Goal: Transaction & Acquisition: Purchase product/service

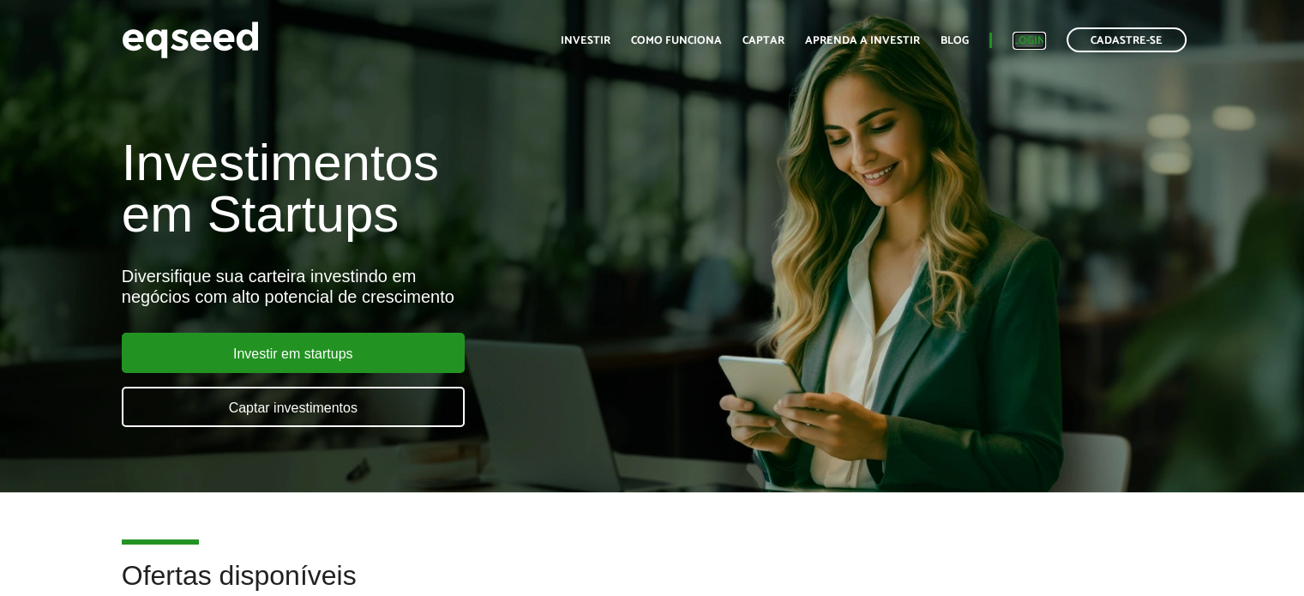
click at [1037, 41] on link "Login" at bounding box center [1029, 40] width 33 height 11
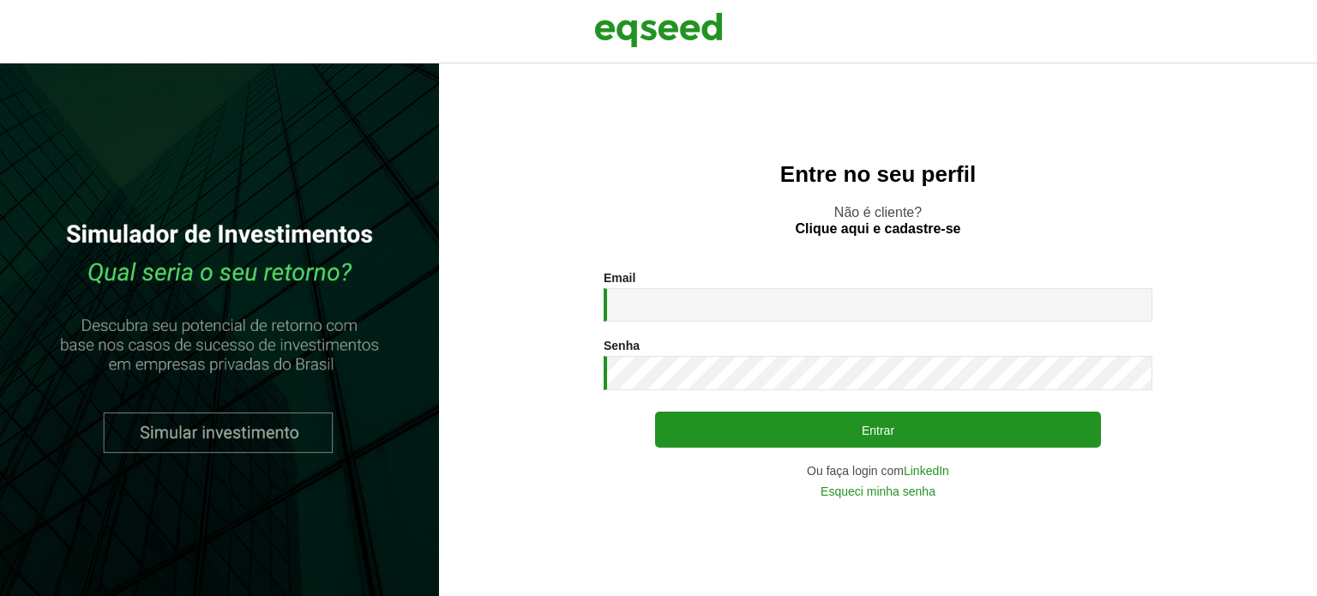
click at [700, 280] on div "Email * Digite seu endereço de e-mail." at bounding box center [878, 296] width 549 height 51
click at [674, 298] on input "Email *" at bounding box center [878, 304] width 549 height 33
click at [660, 298] on input "Email *" at bounding box center [878, 304] width 549 height 33
type input "**********"
click at [655, 412] on button "Entrar" at bounding box center [878, 430] width 446 height 36
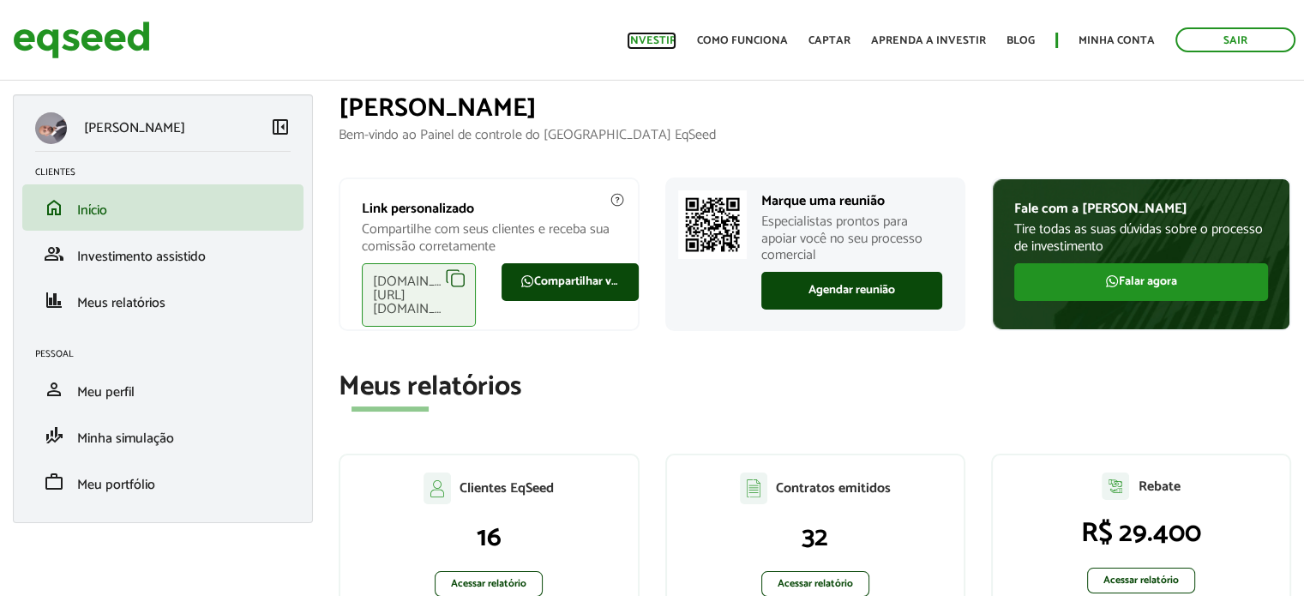
click at [652, 39] on link "Investir" at bounding box center [652, 40] width 50 height 11
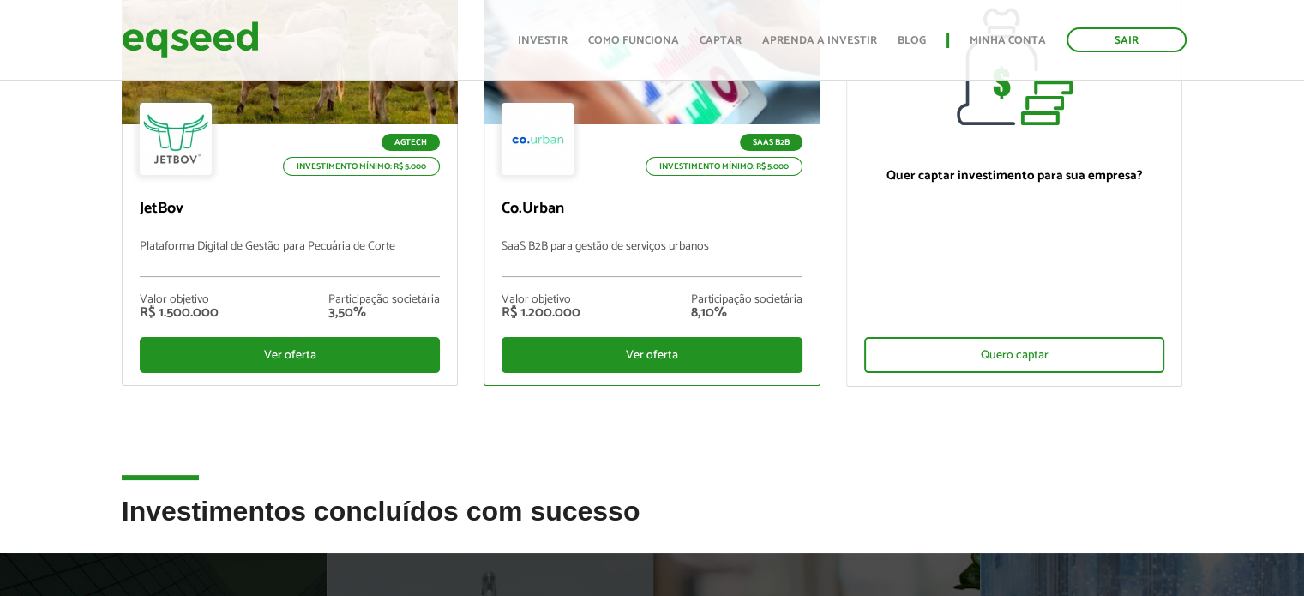
scroll to position [257, 0]
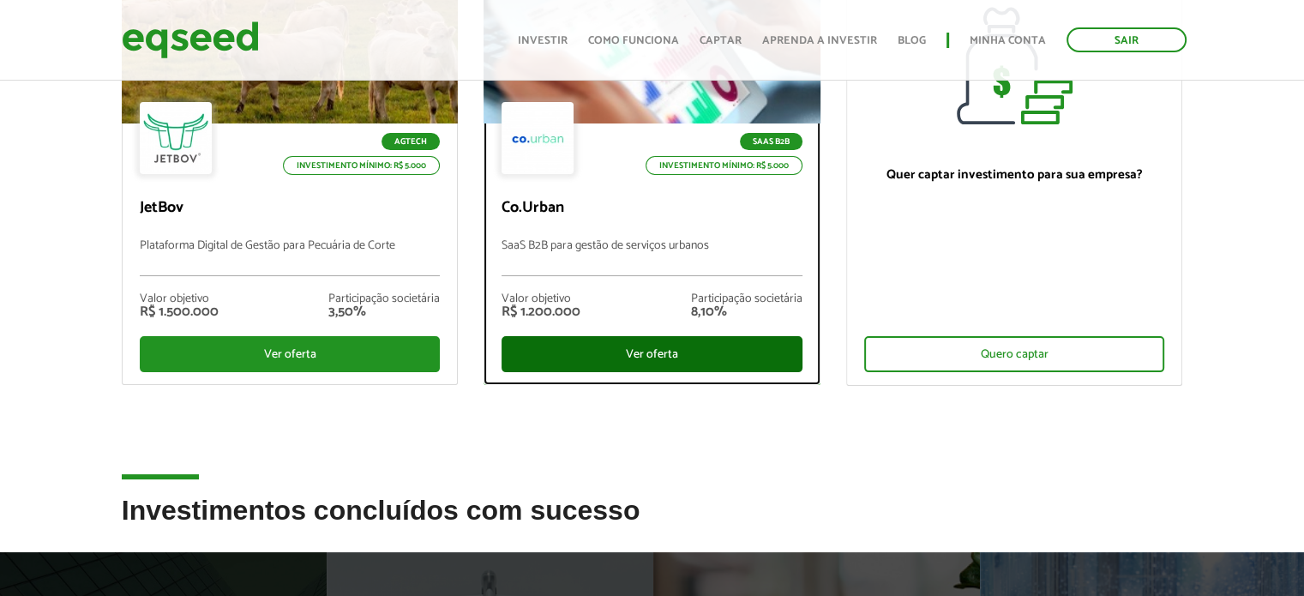
click at [628, 339] on div "Ver oferta" at bounding box center [652, 354] width 301 height 36
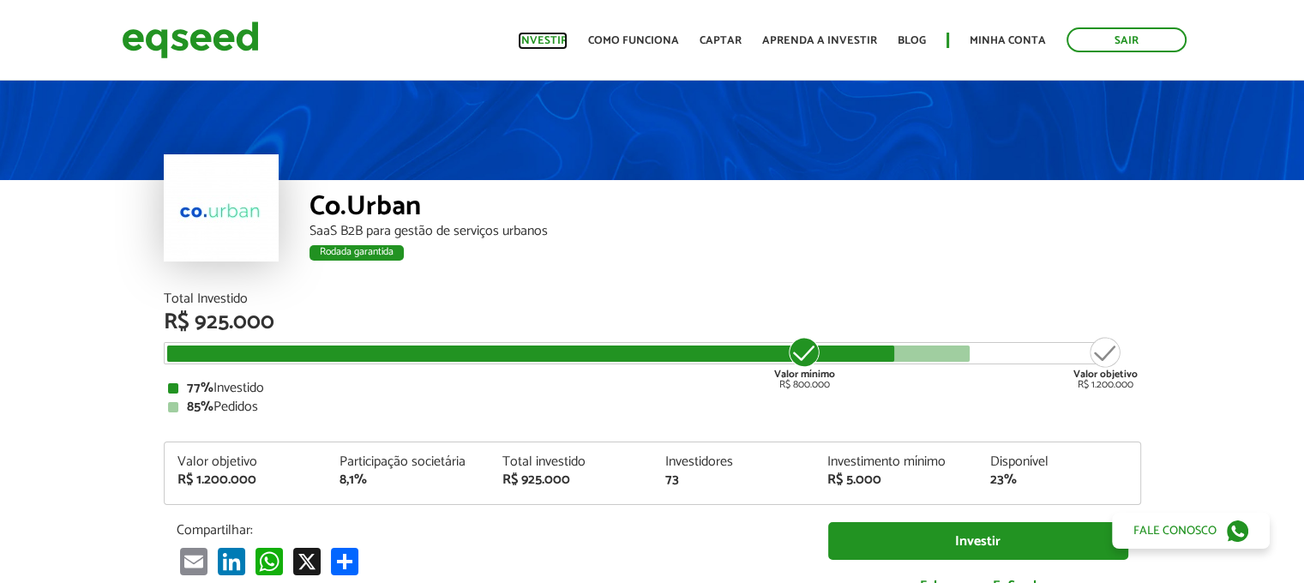
click at [557, 40] on link "Investir" at bounding box center [543, 40] width 50 height 11
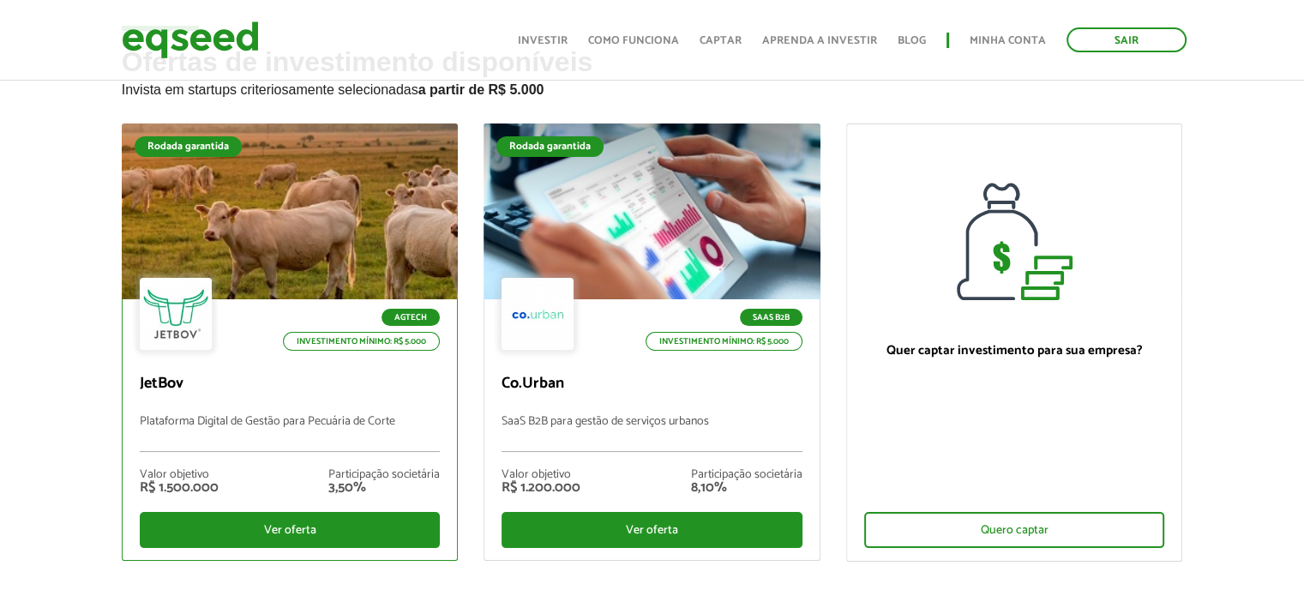
scroll to position [86, 0]
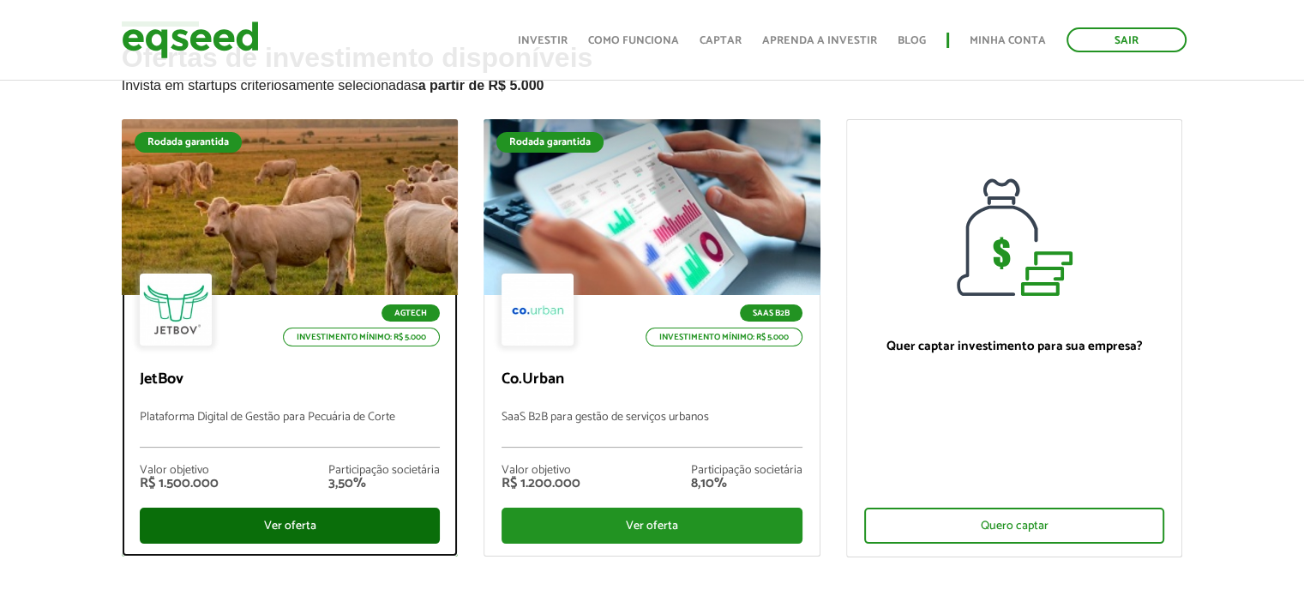
click at [301, 514] on div "Ver oferta" at bounding box center [290, 526] width 301 height 36
